Goal: Task Accomplishment & Management: Use online tool/utility

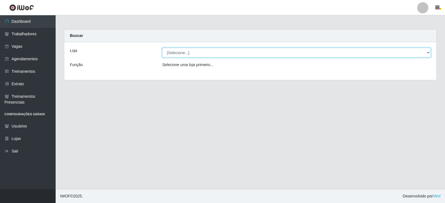
click at [201, 52] on select "[Selecione...] SuperFácil Atacado - Moema Tinoco SuperFácil Atacado - São Gonça…" at bounding box center [296, 53] width 269 height 10
select select "540"
click at [162, 48] on select "[Selecione...] SuperFácil Atacado - Moema Tinoco SuperFácil Atacado - São Gonça…" at bounding box center [296, 53] width 269 height 10
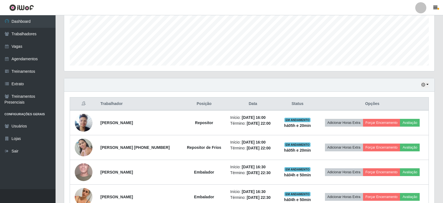
scroll to position [139, 0]
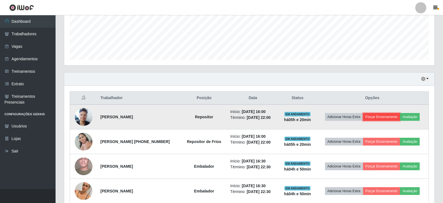
click at [386, 117] on button "Forçar Encerramento" at bounding box center [381, 117] width 37 height 8
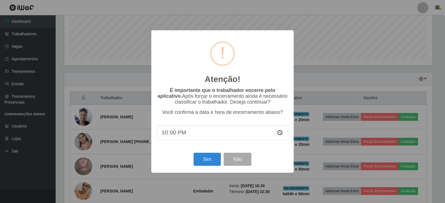
click at [195, 136] on input "22:00" at bounding box center [222, 132] width 131 height 15
type input "21:10"
click at [210, 162] on button "Sim" at bounding box center [207, 159] width 27 height 13
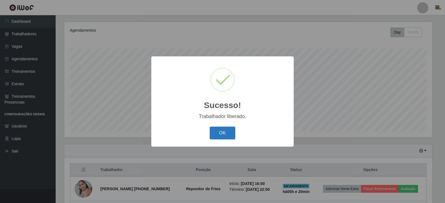
click at [222, 131] on button "OK" at bounding box center [223, 133] width 26 height 13
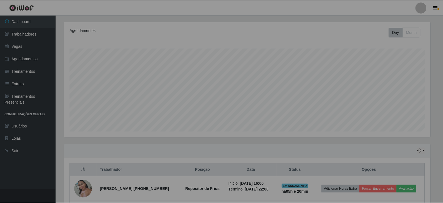
scroll to position [115, 371]
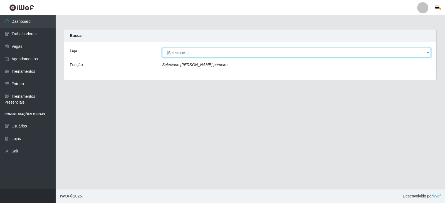
click at [224, 52] on select "[Selecione...] SuperFácil Atacado - Moema Tinoco SuperFácil Atacado - São Gonça…" at bounding box center [296, 53] width 269 height 10
select select "540"
click at [162, 48] on select "[Selecione...] SuperFácil Atacado - Moema Tinoco SuperFácil Atacado - São Gonça…" at bounding box center [296, 53] width 269 height 10
